Goal: Task Accomplishment & Management: Manage account settings

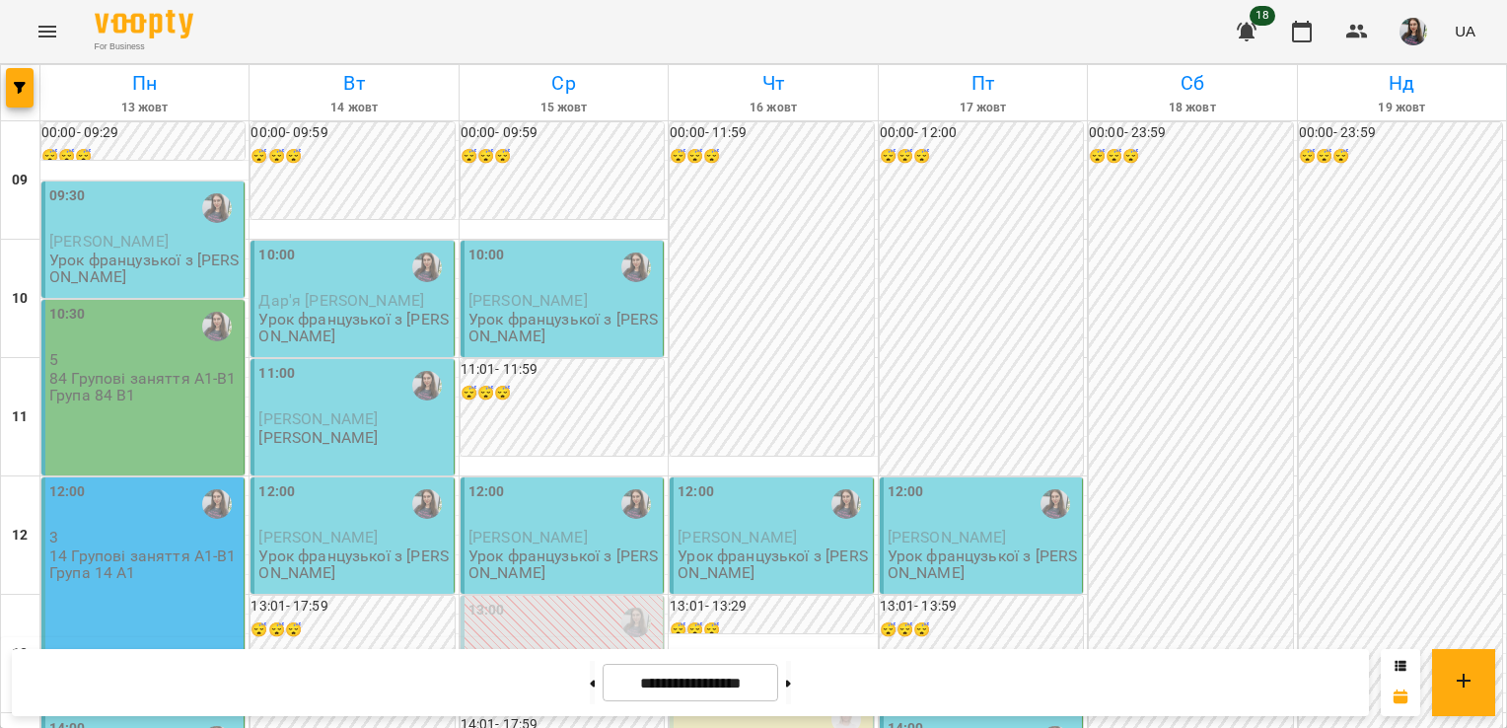
click at [148, 229] on div "09:30" at bounding box center [144, 207] width 190 height 45
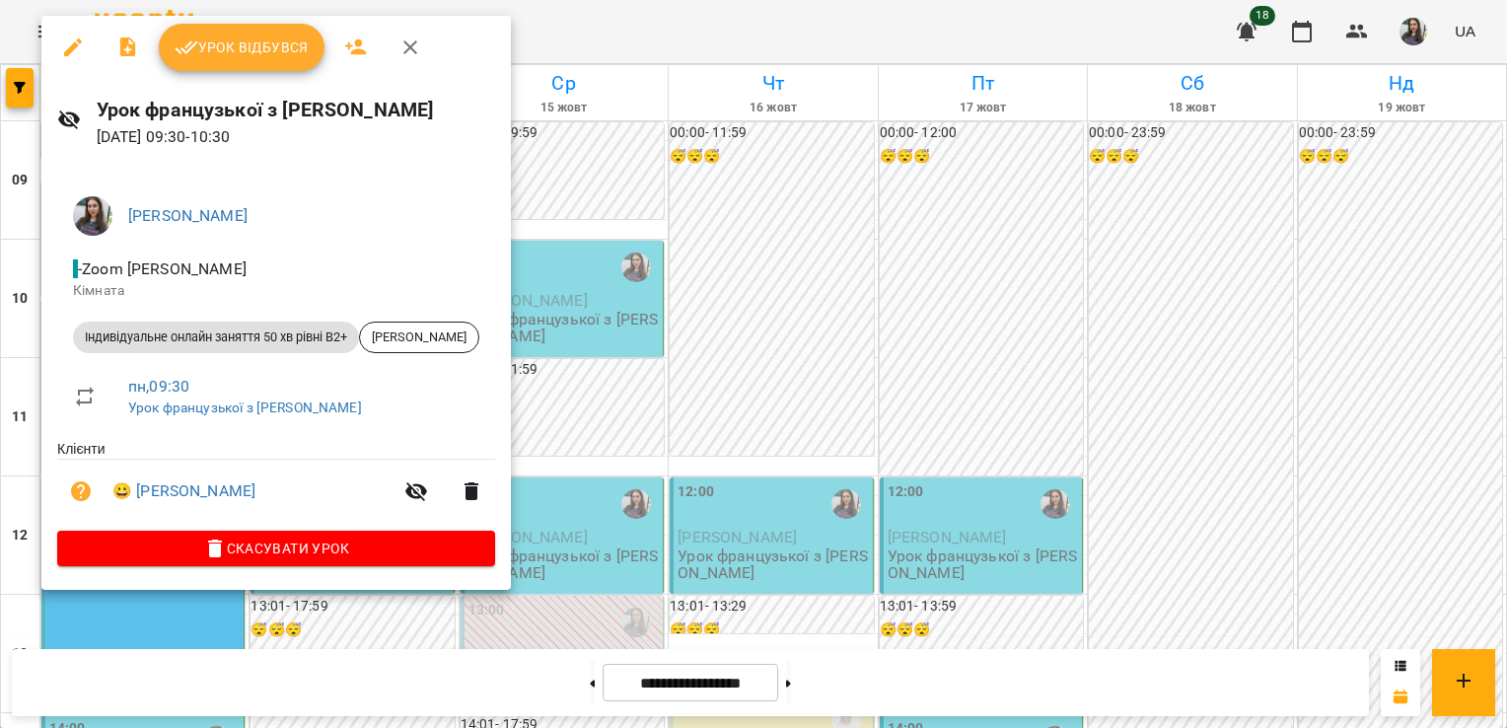
click at [276, 58] on span "Урок відбувся" at bounding box center [242, 48] width 134 height 24
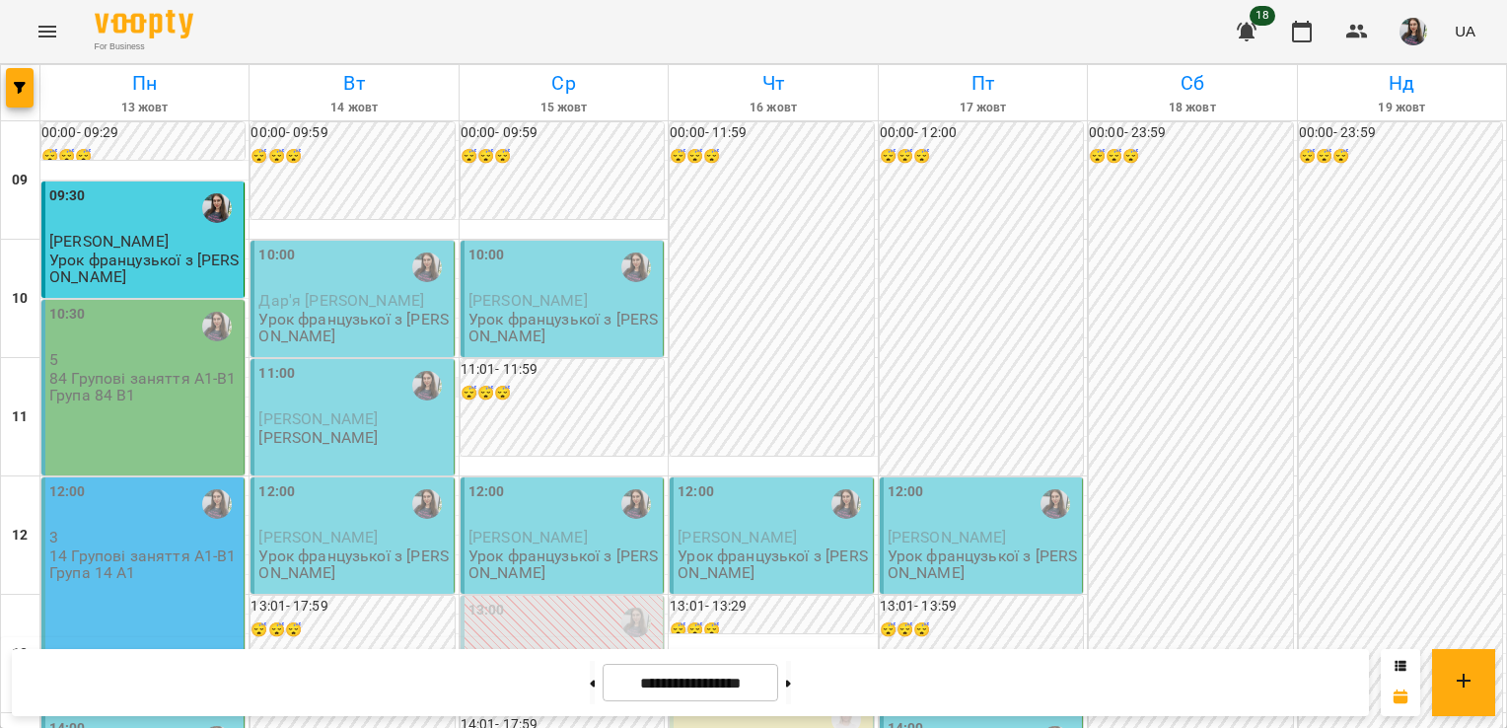
scroll to position [97, 0]
click at [151, 370] on p "84 Групові заняття А1-В1 Група 84 В1" at bounding box center [144, 387] width 190 height 35
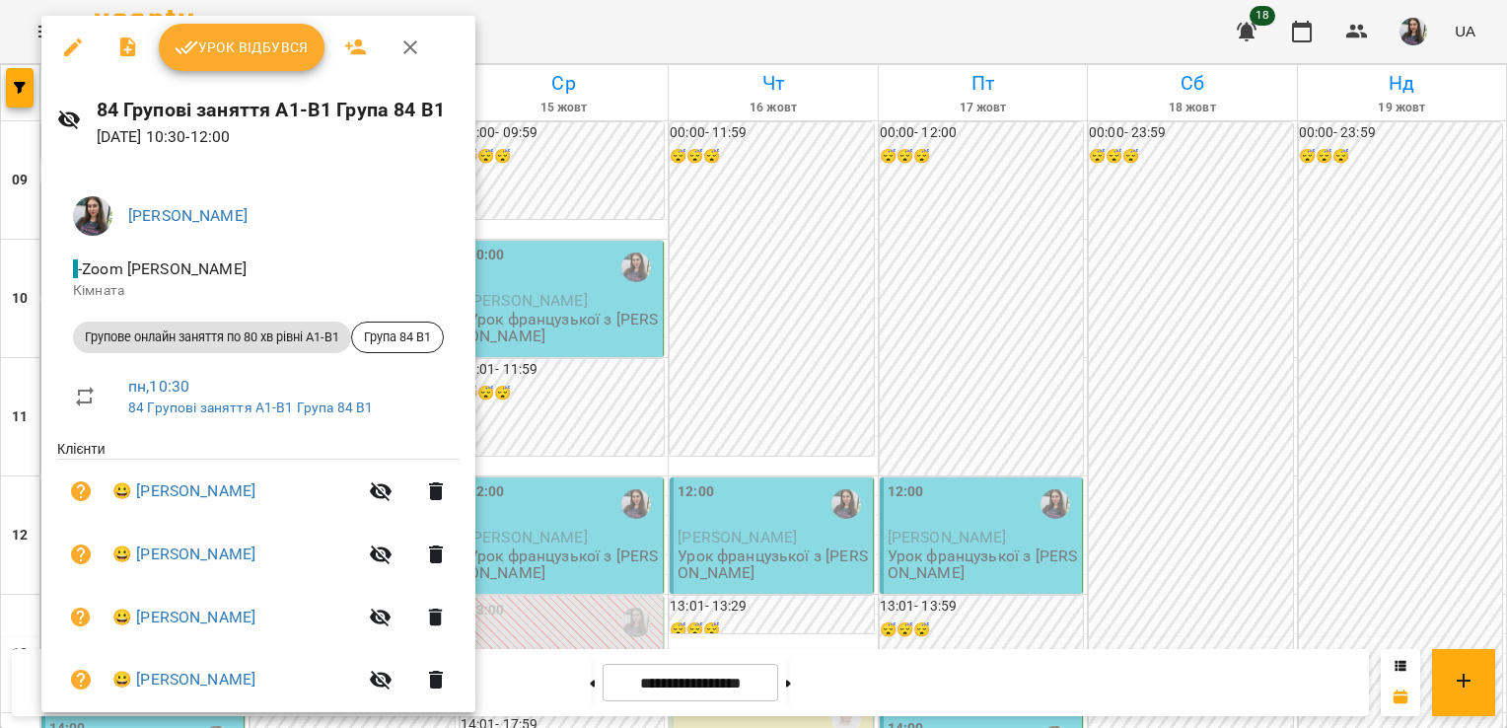
click at [207, 60] on button "Урок відбувся" at bounding box center [242, 47] width 166 height 47
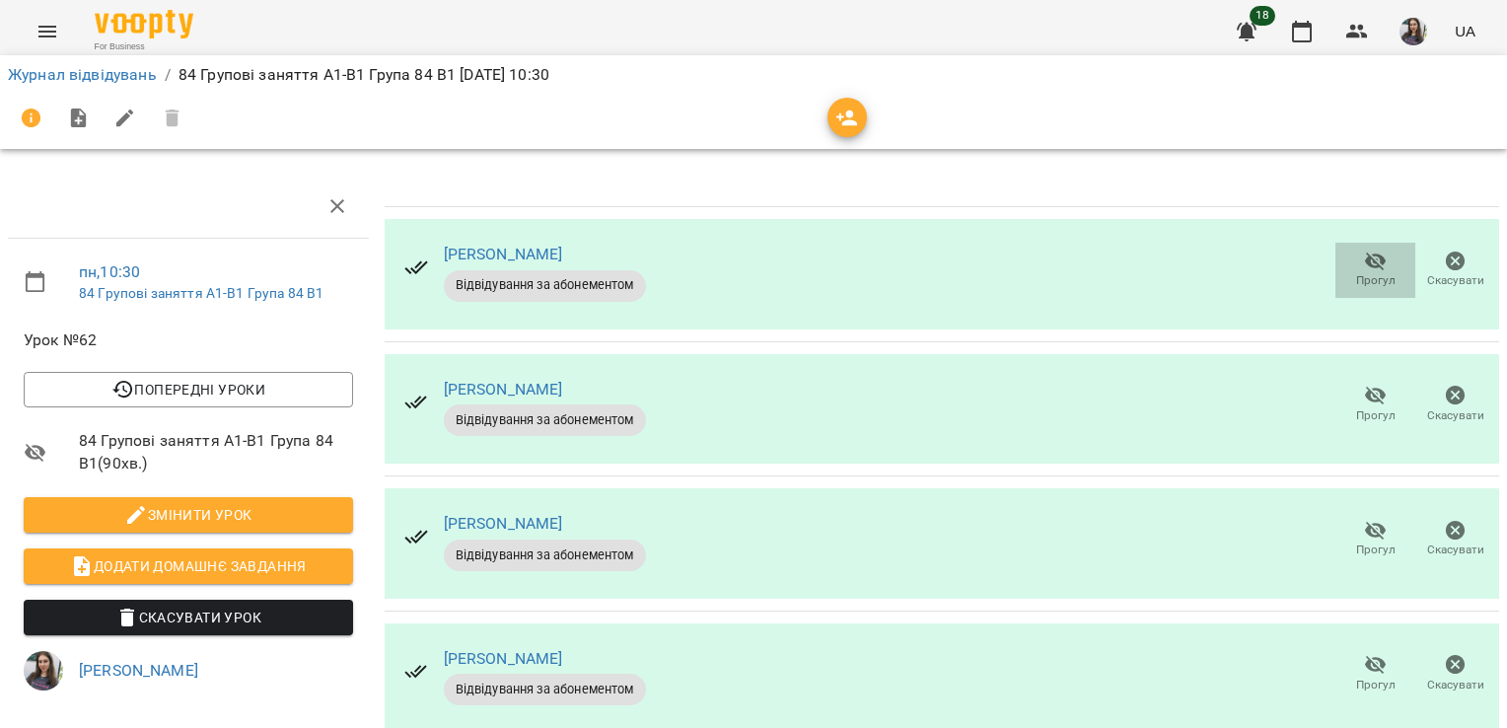
click at [1365, 261] on icon "button" at bounding box center [1376, 261] width 22 height 19
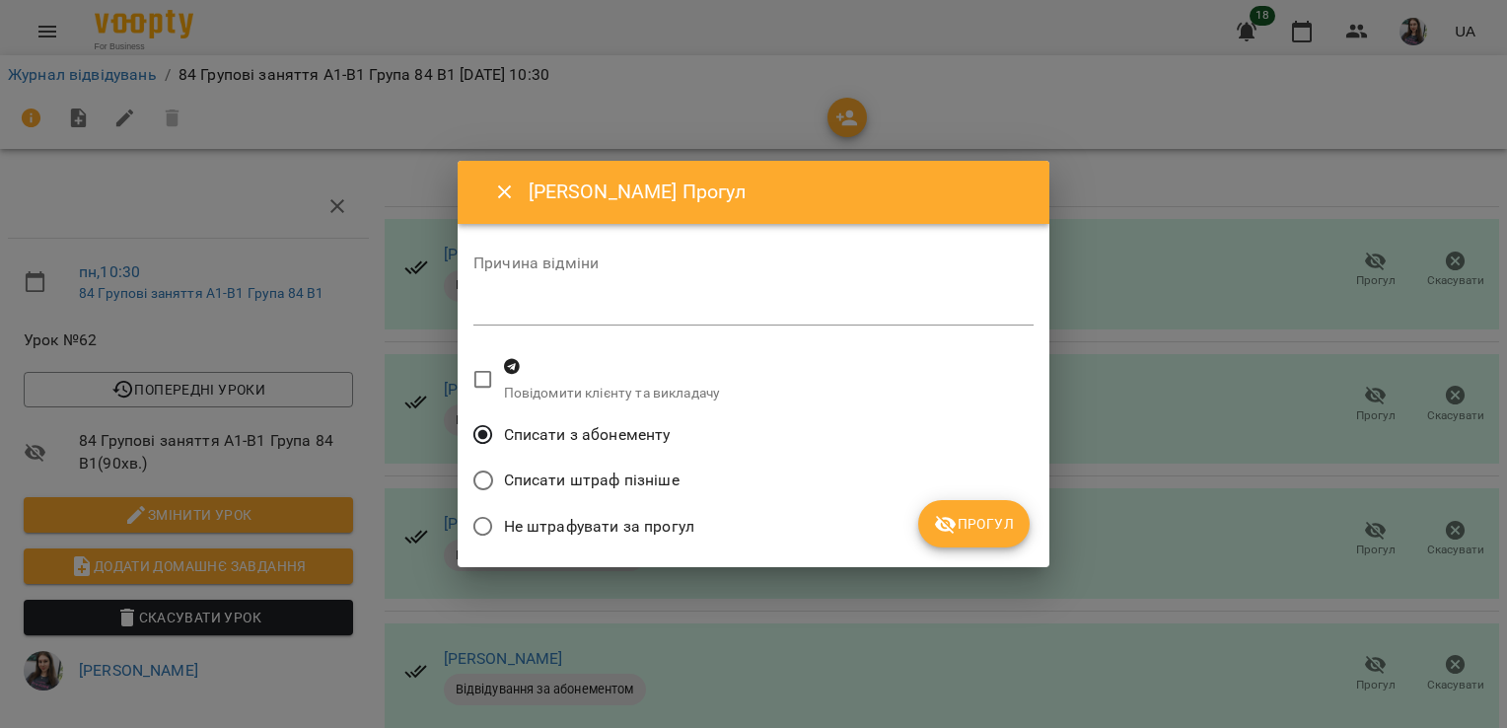
click at [982, 529] on span "Прогул" at bounding box center [974, 524] width 80 height 24
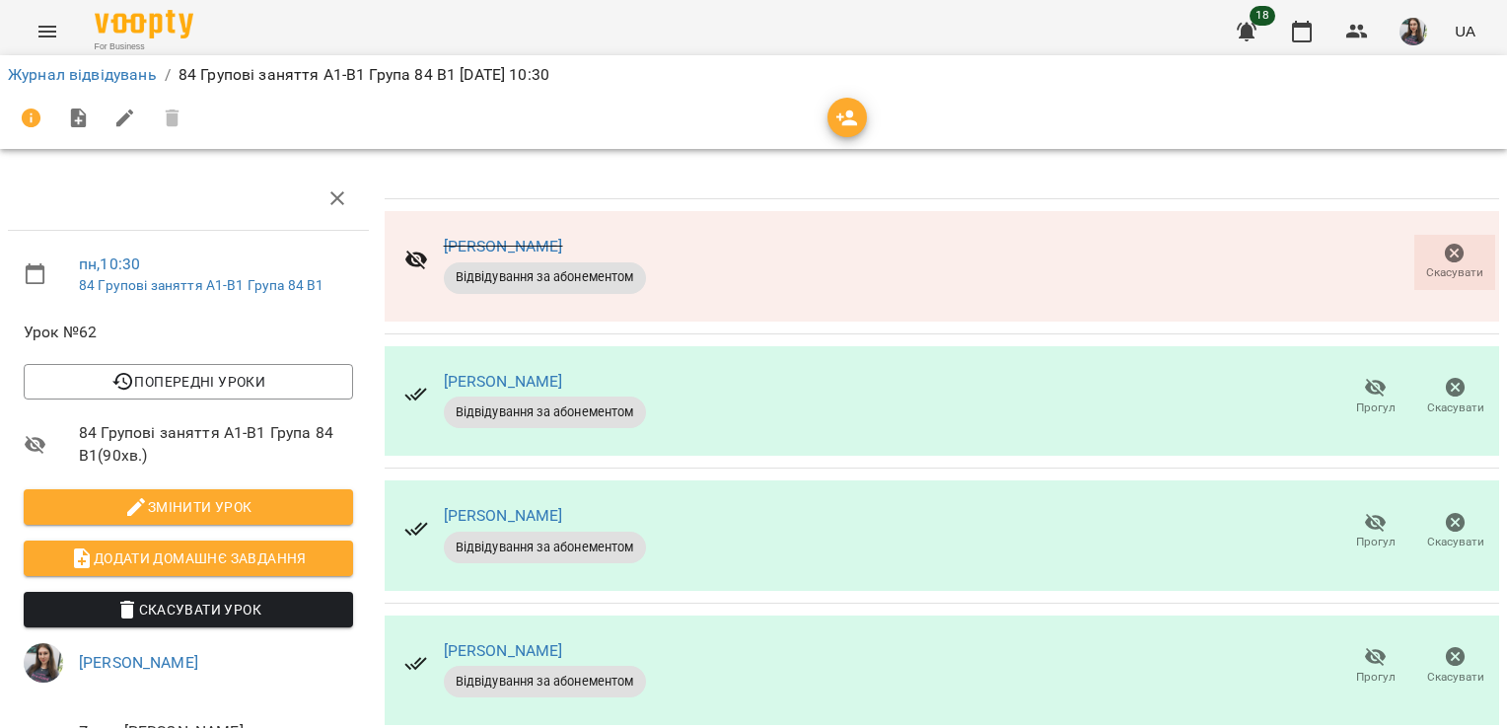
scroll to position [236, 0]
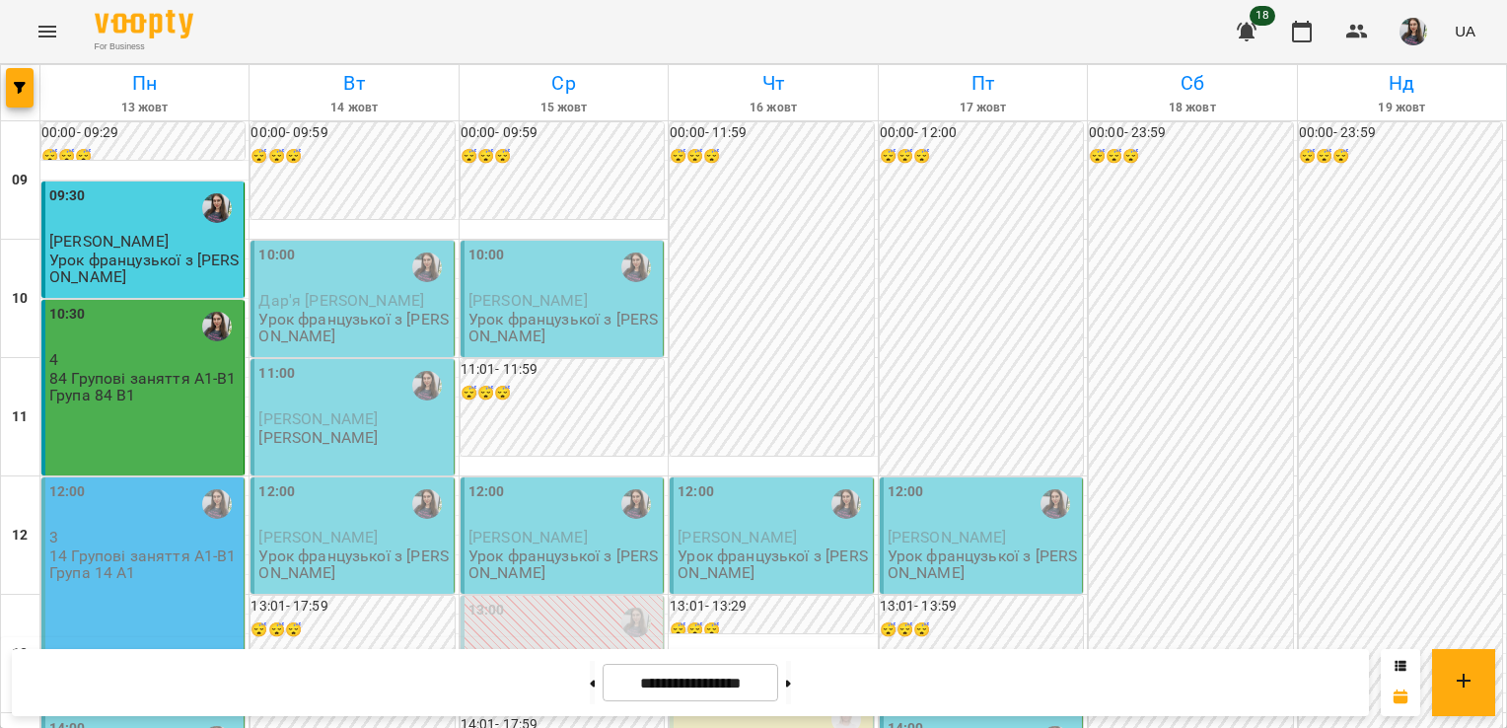
click at [174, 552] on p "14 Групові заняття А1-В1 Група 14 А1" at bounding box center [144, 564] width 190 height 35
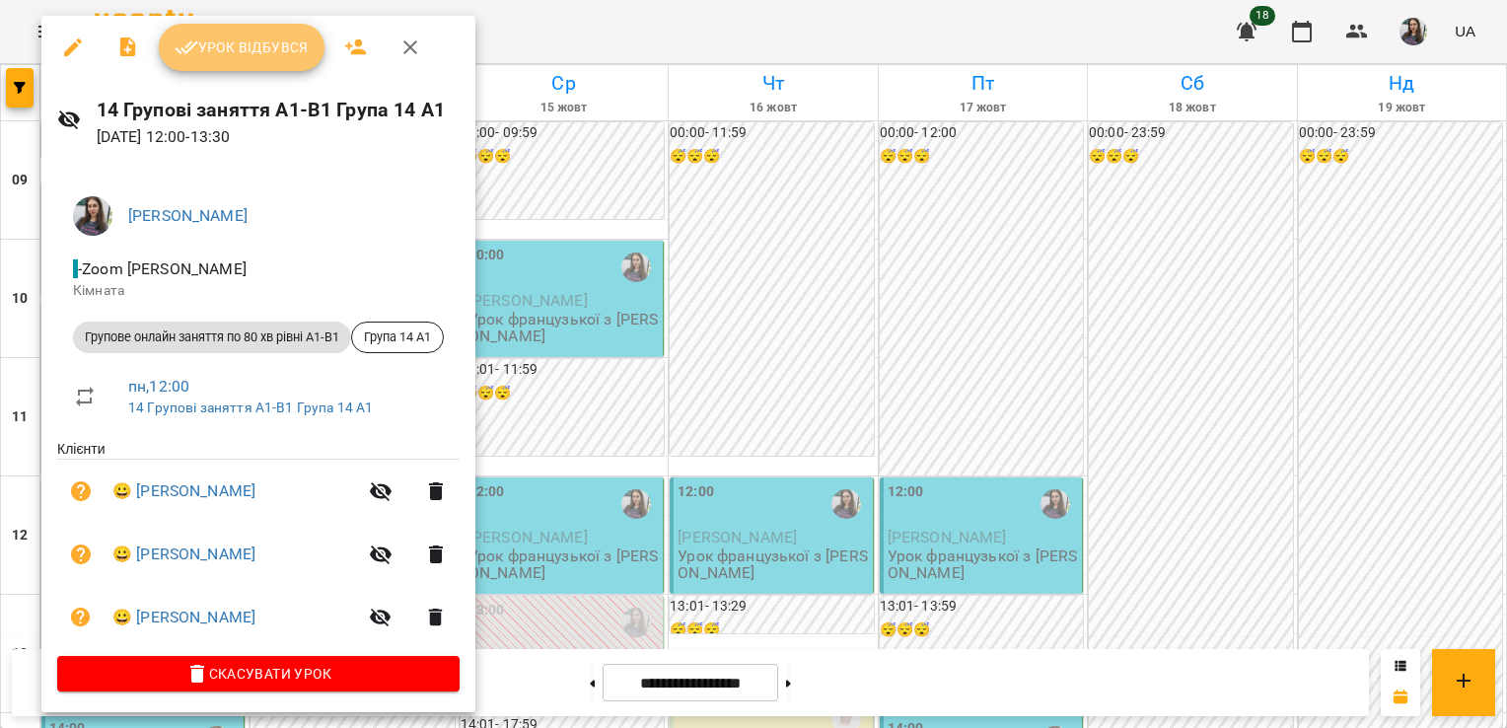
click at [218, 61] on button "Урок відбувся" at bounding box center [242, 47] width 166 height 47
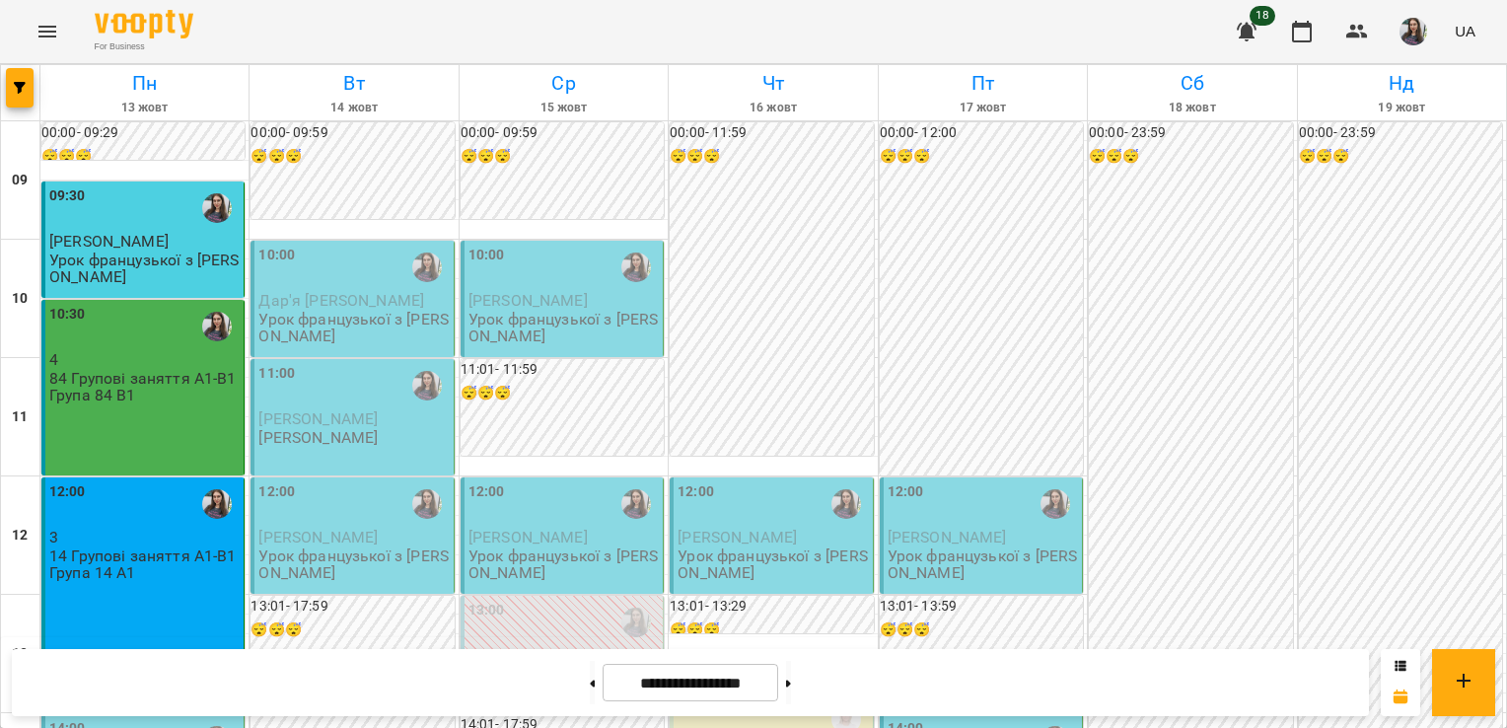
scroll to position [264, 0]
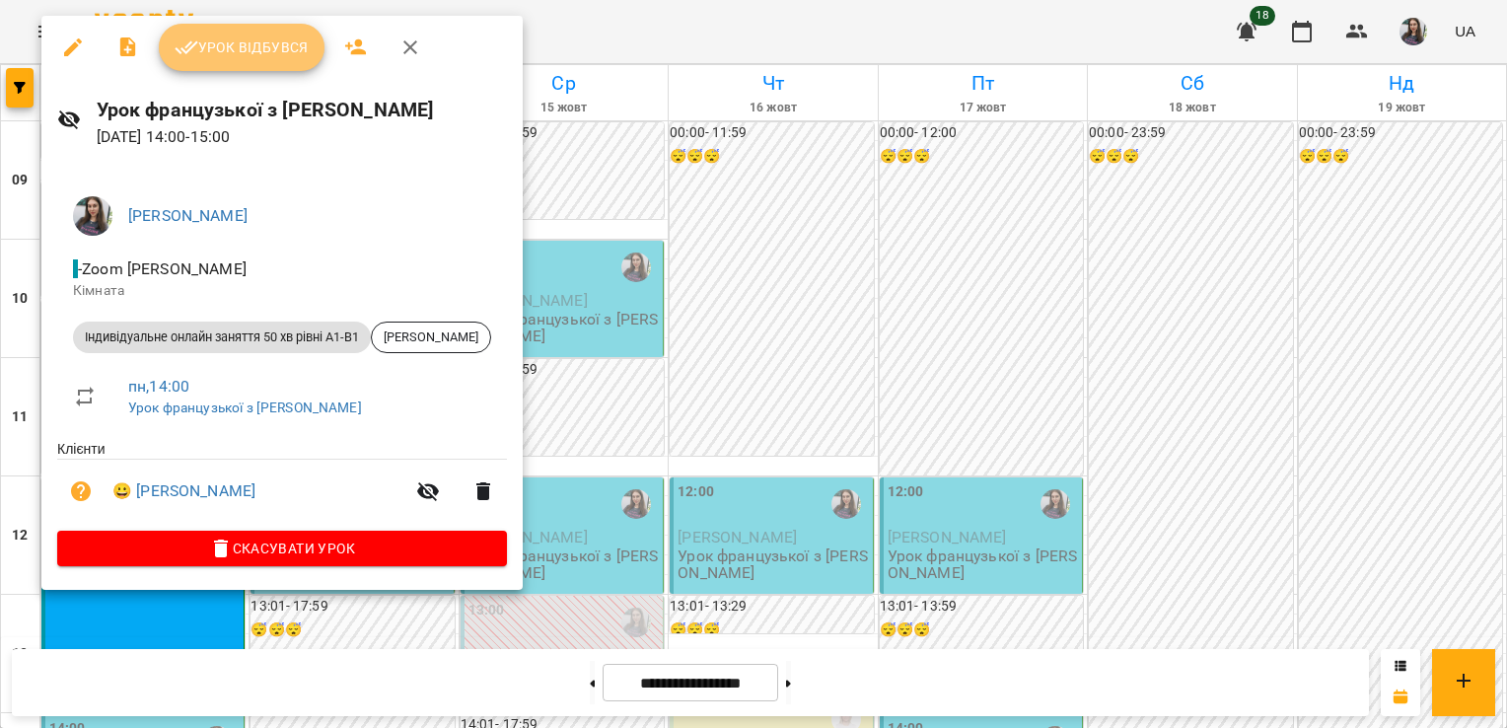
click at [264, 60] on button "Урок відбувся" at bounding box center [242, 47] width 166 height 47
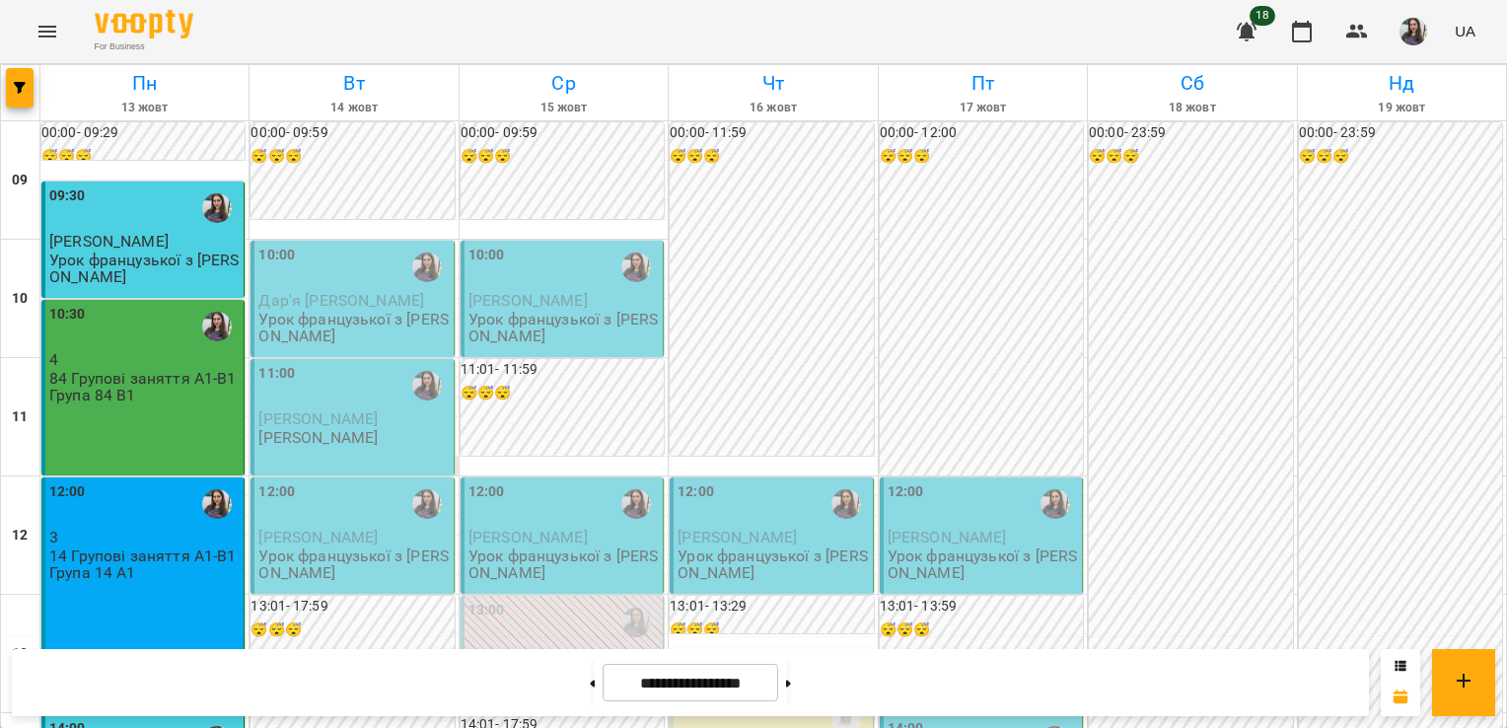
scroll to position [410, 0]
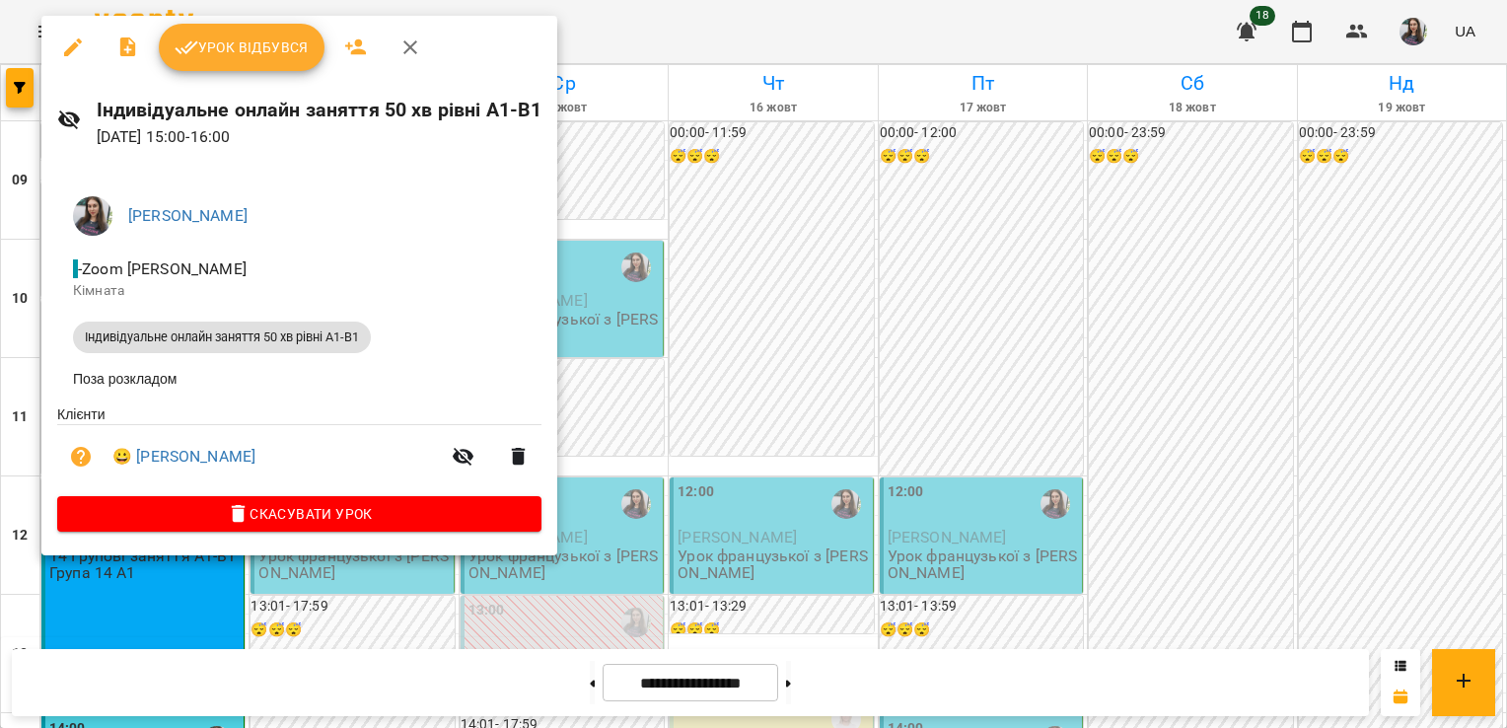
click at [283, 38] on span "Урок відбувся" at bounding box center [242, 48] width 134 height 24
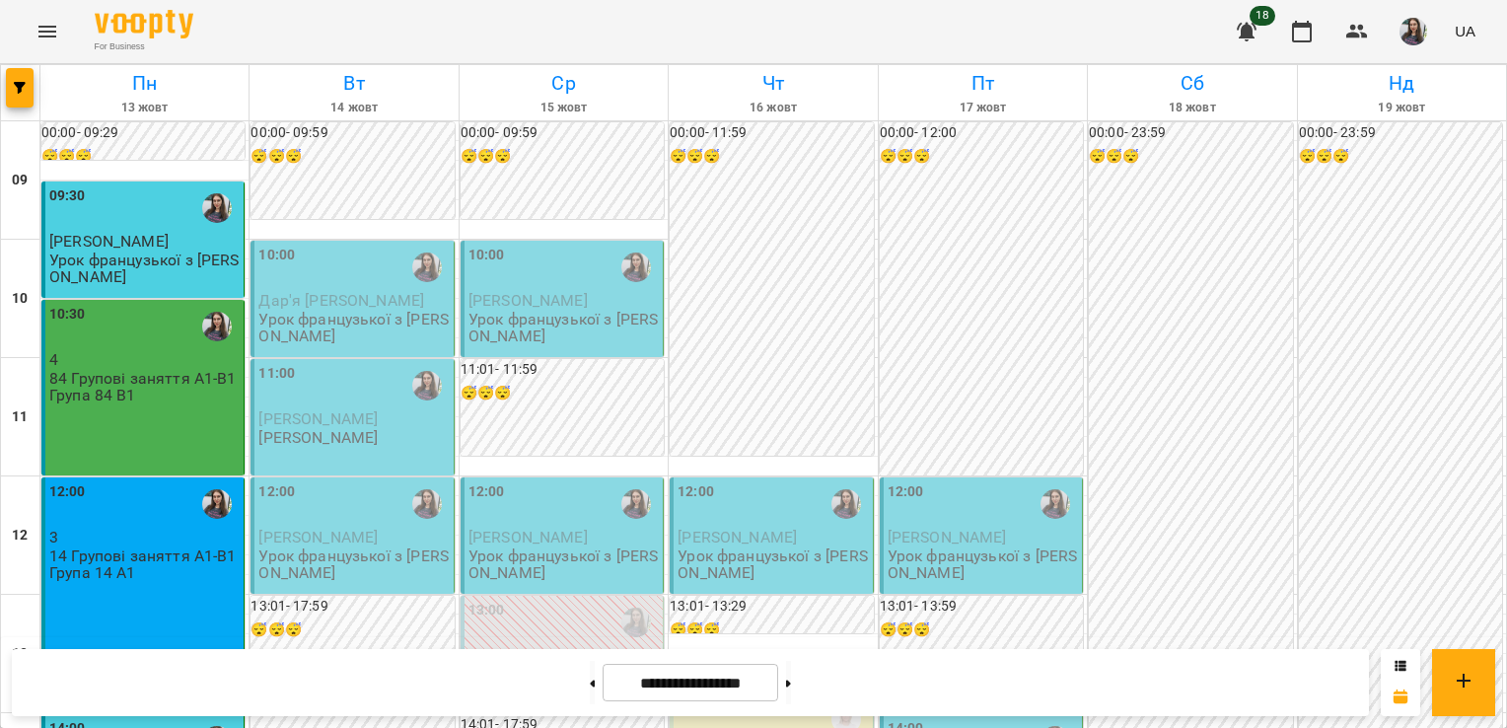
scroll to position [1128, 0]
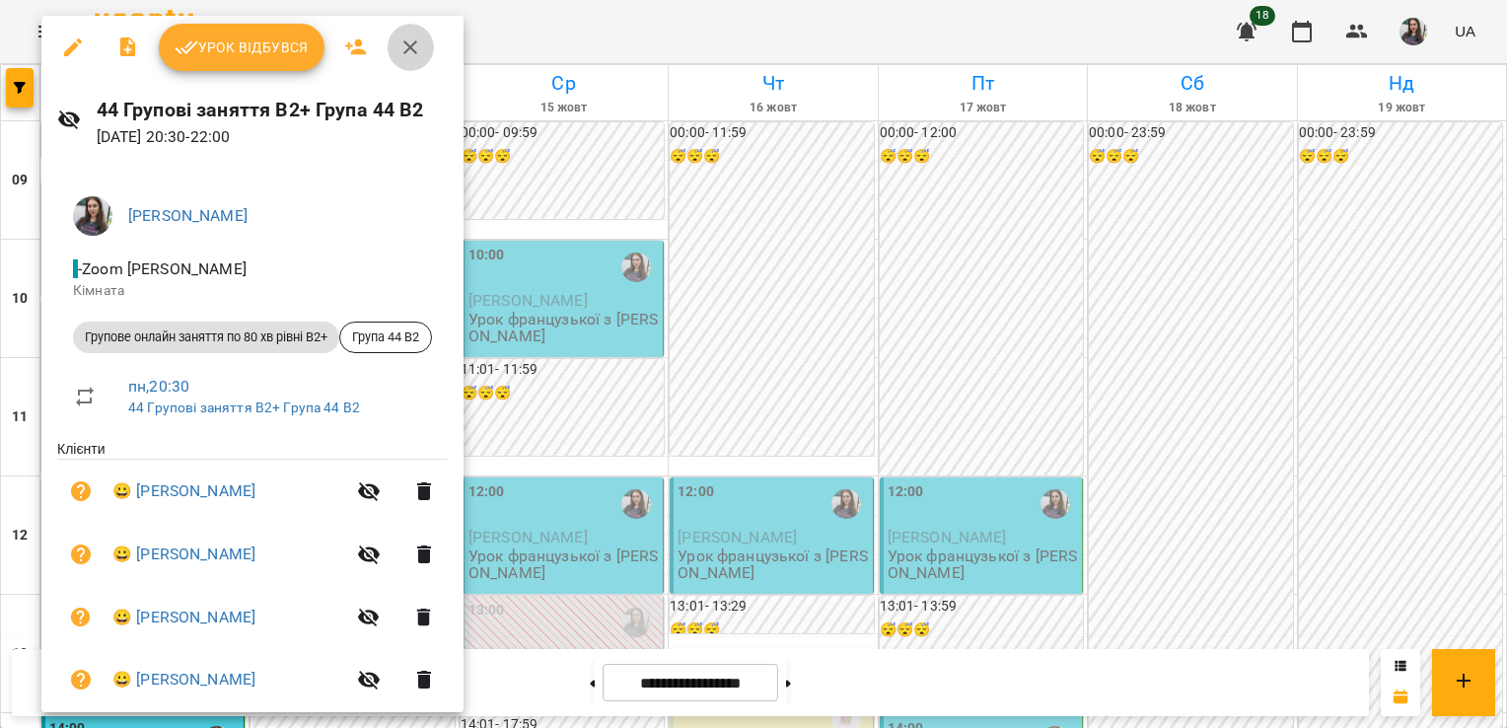
click at [409, 45] on icon "button" at bounding box center [410, 47] width 14 height 14
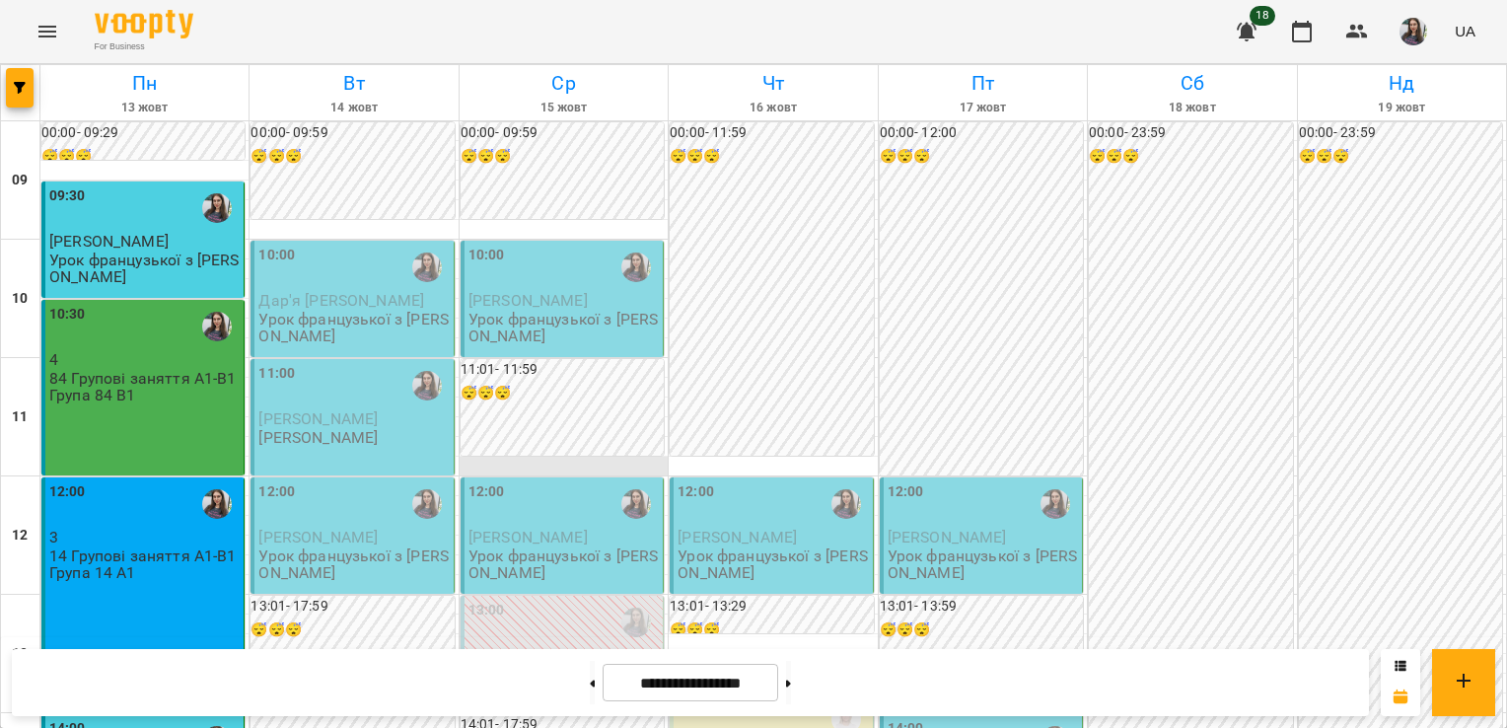
scroll to position [0, 0]
